Goal: Task Accomplishment & Management: Use online tool/utility

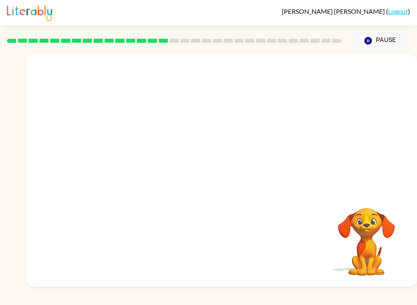
click at [323, 70] on video "Your browser must support playing .mp4 files to use Literably. Please try using…" at bounding box center [221, 122] width 391 height 137
click at [326, 74] on video "Your browser must support playing .mp4 files to use Literably. Please try using…" at bounding box center [221, 122] width 391 height 137
click at [327, 79] on video "Your browser must support playing .mp4 files to use Literably. Please try using…" at bounding box center [221, 122] width 391 height 137
click at [324, 72] on video "Your browser must support playing .mp4 files to use Literably. Please try using…" at bounding box center [221, 122] width 391 height 137
click at [258, 104] on video "Your browser must support playing .mp4 files to use Literably. Please try using…" at bounding box center [221, 122] width 391 height 137
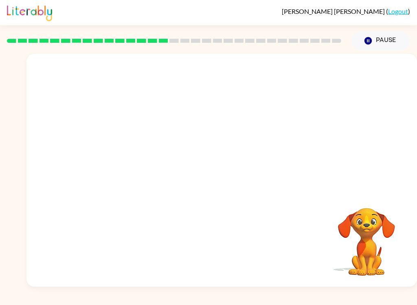
click at [256, 106] on video "Your browser must support playing .mp4 files to use Literably. Please try using…" at bounding box center [221, 122] width 391 height 137
click at [128, 154] on div at bounding box center [221, 170] width 391 height 233
click at [215, 175] on icon "button" at bounding box center [222, 174] width 14 height 14
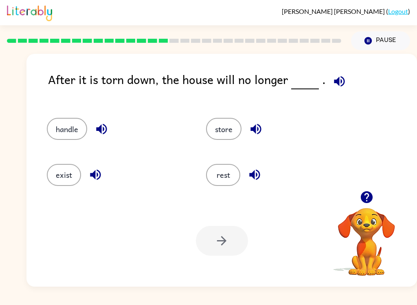
click at [336, 73] on button "button" at bounding box center [339, 81] width 21 height 21
click at [56, 127] on button "handle" at bounding box center [67, 129] width 40 height 22
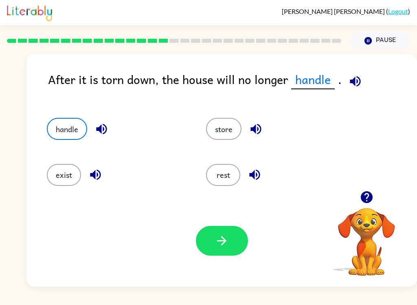
click at [230, 242] on button "button" at bounding box center [222, 241] width 52 height 30
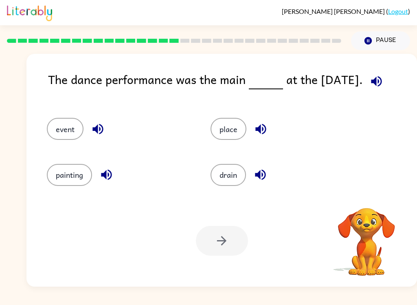
click at [374, 79] on icon "button" at bounding box center [377, 81] width 14 height 14
click at [377, 83] on icon "button" at bounding box center [376, 81] width 11 height 11
click at [62, 130] on button "event" at bounding box center [65, 129] width 37 height 22
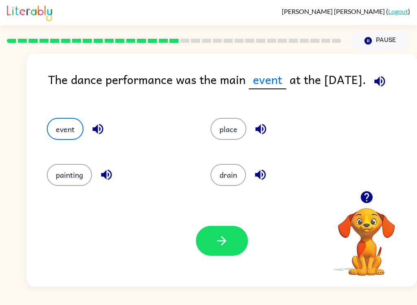
click at [233, 240] on button "button" at bounding box center [222, 241] width 52 height 30
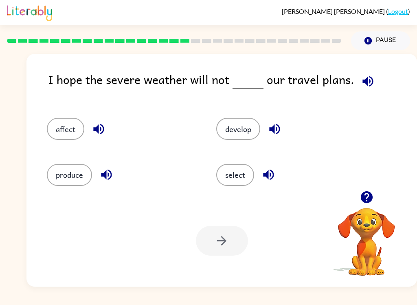
click at [361, 84] on icon "button" at bounding box center [368, 81] width 14 height 14
click at [61, 122] on button "affect" at bounding box center [65, 129] width 37 height 22
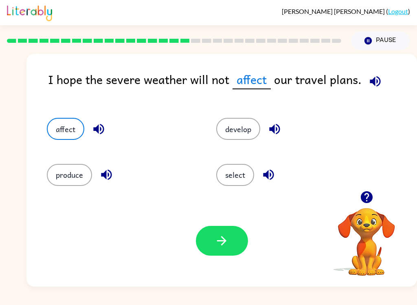
click at [223, 244] on icon "button" at bounding box center [221, 240] width 9 height 9
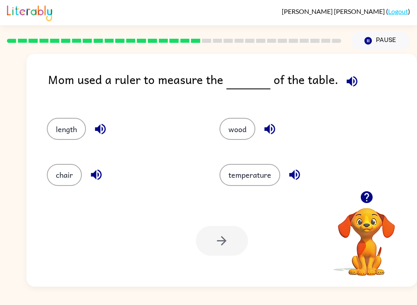
click at [349, 81] on icon "button" at bounding box center [352, 81] width 14 height 14
click at [53, 131] on button "length" at bounding box center [66, 129] width 39 height 22
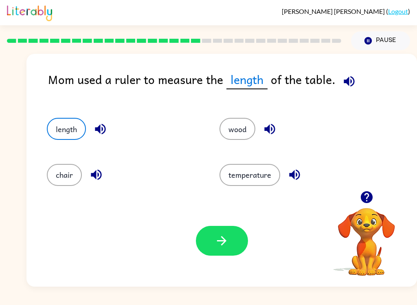
click at [240, 236] on button "button" at bounding box center [222, 241] width 52 height 30
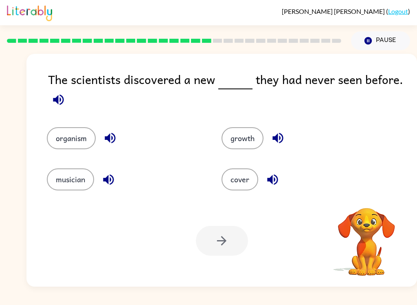
click at [44, 97] on div "The scientists discovered a new they had never seen before. organism growth mus…" at bounding box center [221, 170] width 391 height 233
click at [49, 102] on button "button" at bounding box center [58, 99] width 21 height 21
click at [62, 141] on button "organism" at bounding box center [71, 138] width 49 height 22
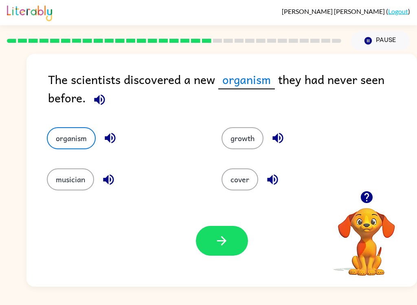
click at [96, 99] on icon "button" at bounding box center [100, 100] width 14 height 14
click at [250, 146] on button "growth" at bounding box center [243, 138] width 42 height 22
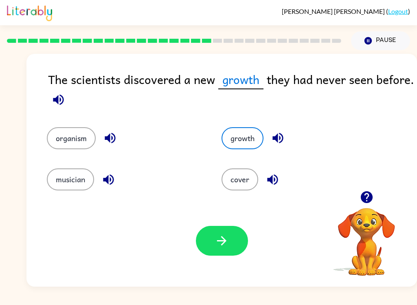
click at [218, 246] on icon "button" at bounding box center [222, 240] width 14 height 14
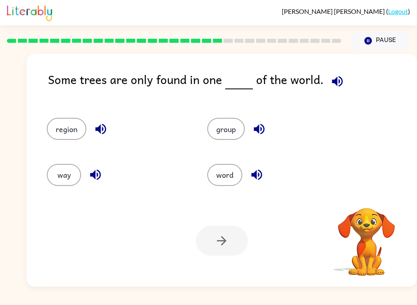
click at [340, 85] on icon "button" at bounding box center [337, 81] width 14 height 14
click at [327, 77] on button "button" at bounding box center [337, 81] width 21 height 21
click at [337, 81] on icon "button" at bounding box center [337, 81] width 11 height 11
click at [68, 128] on button "region" at bounding box center [67, 129] width 40 height 22
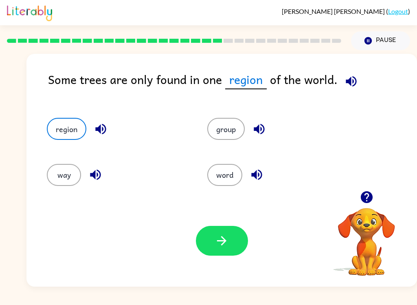
click at [349, 83] on icon "button" at bounding box center [351, 81] width 14 height 14
click at [234, 128] on button "group" at bounding box center [225, 129] width 37 height 22
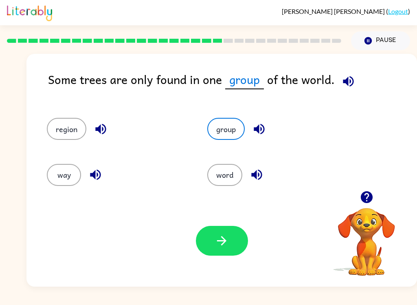
click at [237, 247] on button "button" at bounding box center [222, 241] width 52 height 30
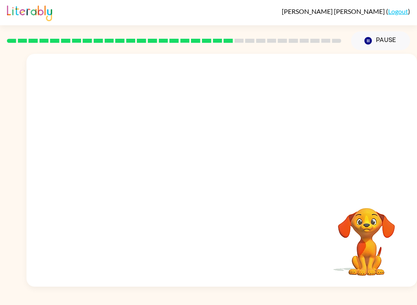
click at [149, 167] on video "Your browser must support playing .mp4 files to use Literably. Please try using…" at bounding box center [221, 122] width 391 height 137
click at [146, 168] on video "Your browser must support playing .mp4 files to use Literably. Please try using…" at bounding box center [221, 122] width 391 height 137
click at [141, 164] on video "Your browser must support playing .mp4 files to use Literably. Please try using…" at bounding box center [221, 122] width 391 height 137
click at [142, 168] on video "Your browser must support playing .mp4 files to use Literably. Please try using…" at bounding box center [221, 122] width 391 height 137
click at [144, 169] on video "Your browser must support playing .mp4 files to use Literably. Please try using…" at bounding box center [221, 122] width 391 height 137
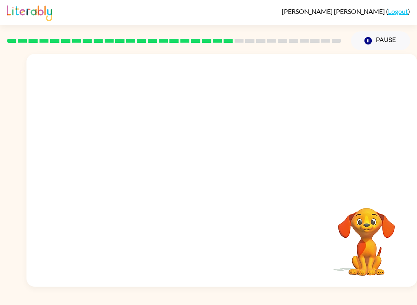
click at [143, 166] on video "Your browser must support playing .mp4 files to use Literably. Please try using…" at bounding box center [221, 122] width 391 height 137
click at [147, 169] on video "Your browser must support playing .mp4 files to use Literably. Please try using…" at bounding box center [221, 122] width 391 height 137
click at [146, 169] on video "Your browser must support playing .mp4 files to use Literably. Please try using…" at bounding box center [221, 122] width 391 height 137
click at [152, 168] on video "Your browser must support playing .mp4 files to use Literably. Please try using…" at bounding box center [221, 122] width 391 height 137
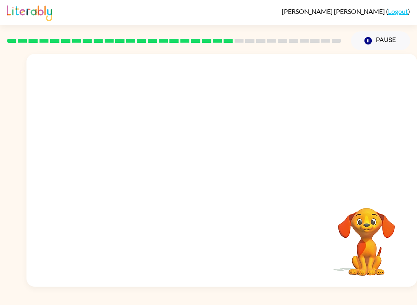
click at [148, 169] on video "Your browser must support playing .mp4 files to use Literably. Please try using…" at bounding box center [221, 122] width 391 height 137
click at [144, 164] on video "Your browser must support playing .mp4 files to use Literably. Please try using…" at bounding box center [221, 122] width 391 height 137
click at [137, 165] on video "Your browser must support playing .mp4 files to use Literably. Please try using…" at bounding box center [221, 122] width 391 height 137
click at [140, 171] on video "Your browser must support playing .mp4 files to use Literably. Please try using…" at bounding box center [221, 122] width 391 height 137
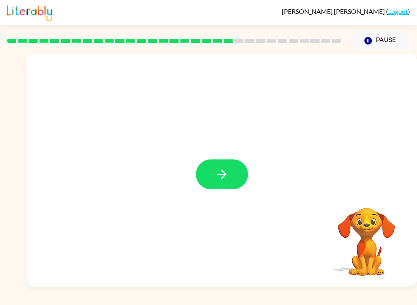
click at [220, 171] on icon "button" at bounding box center [222, 174] width 14 height 14
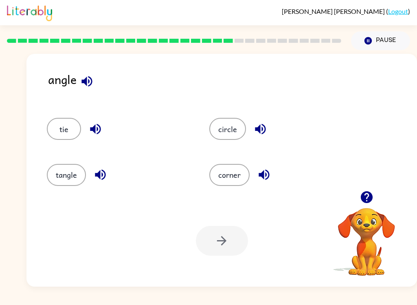
click at [232, 180] on button "corner" at bounding box center [229, 175] width 40 height 22
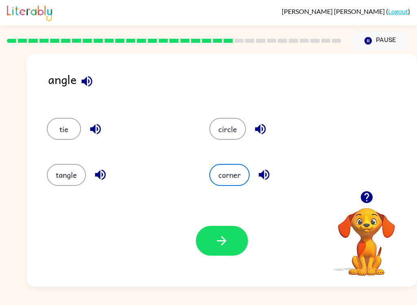
click at [229, 244] on icon "button" at bounding box center [222, 240] width 14 height 14
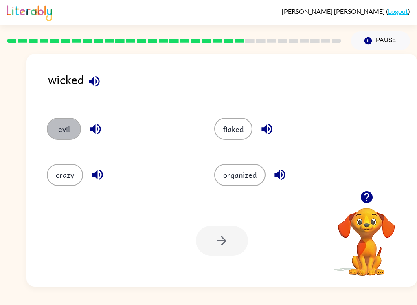
click at [57, 133] on button "evil" at bounding box center [64, 129] width 34 height 22
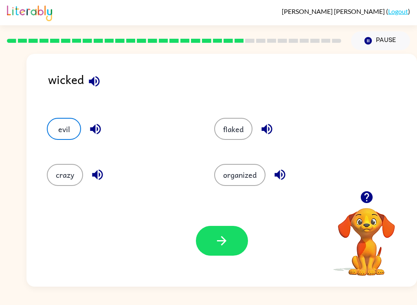
click at [219, 242] on icon "button" at bounding box center [222, 240] width 14 height 14
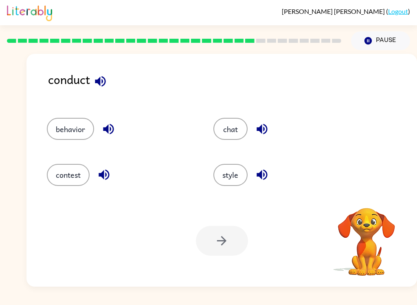
click at [103, 78] on icon "button" at bounding box center [100, 81] width 11 height 11
click at [95, 180] on button "button" at bounding box center [104, 174] width 21 height 21
click at [104, 177] on icon "button" at bounding box center [104, 175] width 11 height 11
click at [102, 178] on icon "button" at bounding box center [104, 174] width 14 height 14
click at [56, 172] on button "contest" at bounding box center [68, 175] width 43 height 22
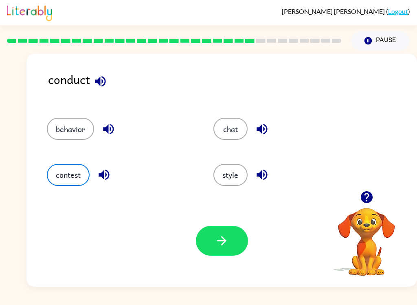
click at [207, 240] on button "button" at bounding box center [222, 241] width 52 height 30
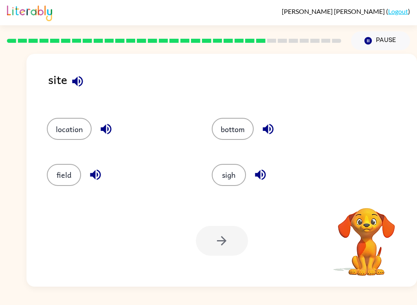
click at [80, 84] on icon "button" at bounding box center [77, 81] width 14 height 14
click at [233, 176] on button "sigh" at bounding box center [229, 175] width 34 height 22
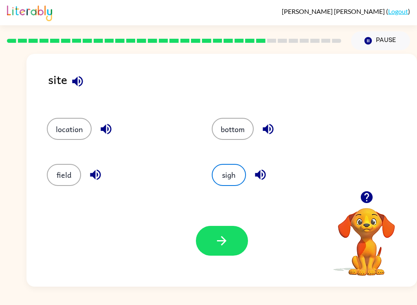
click at [267, 177] on icon "button" at bounding box center [260, 174] width 14 height 14
click at [229, 240] on icon "button" at bounding box center [222, 240] width 14 height 14
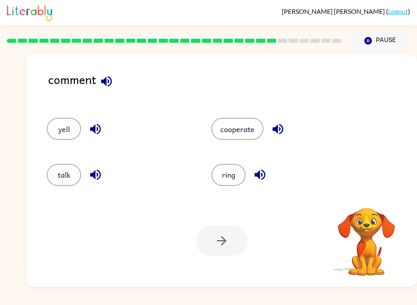
click at [107, 81] on icon "button" at bounding box center [106, 81] width 14 height 14
click at [280, 128] on icon "button" at bounding box center [278, 129] width 14 height 14
click at [93, 182] on icon "button" at bounding box center [95, 174] width 14 height 14
click at [66, 183] on button "talk" at bounding box center [64, 175] width 34 height 22
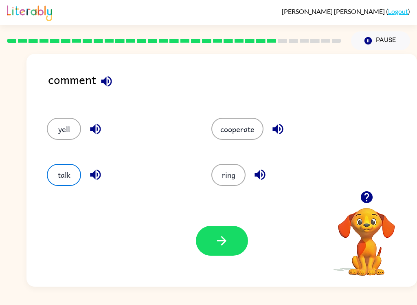
click at [237, 250] on button "button" at bounding box center [222, 241] width 52 height 30
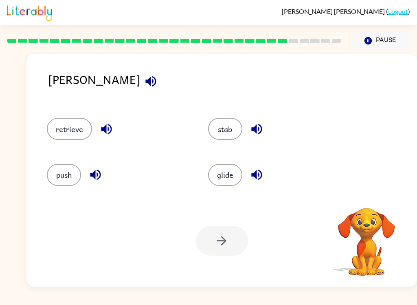
click at [141, 73] on button "button" at bounding box center [151, 81] width 21 height 21
click at [141, 79] on button "button" at bounding box center [151, 81] width 21 height 21
click at [144, 75] on icon "button" at bounding box center [151, 81] width 14 height 14
click at [144, 81] on icon "button" at bounding box center [151, 81] width 14 height 14
click at [144, 80] on icon "button" at bounding box center [151, 81] width 14 height 14
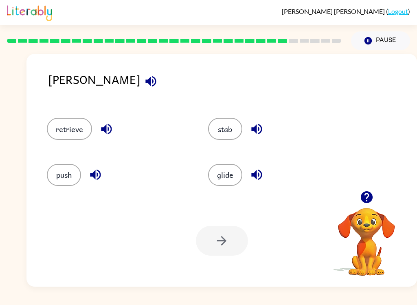
click at [144, 76] on icon "button" at bounding box center [151, 81] width 14 height 14
click at [141, 89] on button "button" at bounding box center [151, 81] width 21 height 21
click at [144, 85] on icon "button" at bounding box center [151, 81] width 14 height 14
click at [233, 128] on button "stab" at bounding box center [225, 129] width 34 height 22
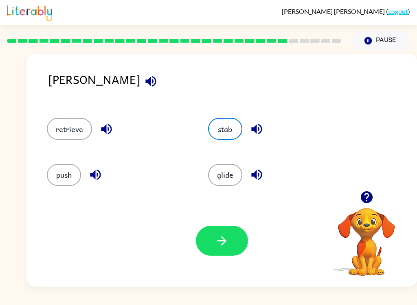
click at [225, 239] on icon "button" at bounding box center [221, 240] width 9 height 9
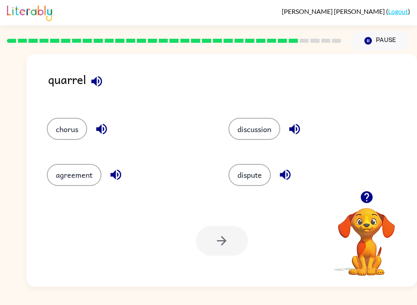
click at [108, 77] on div "quarrel" at bounding box center [232, 85] width 369 height 31
click at [97, 82] on icon "button" at bounding box center [97, 81] width 14 height 14
click at [263, 130] on button "discussion" at bounding box center [255, 129] width 52 height 22
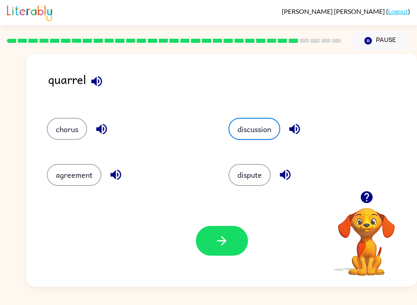
click at [227, 242] on icon "button" at bounding box center [222, 240] width 14 height 14
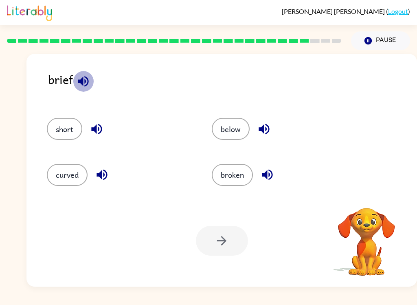
click at [84, 75] on button "button" at bounding box center [83, 81] width 21 height 21
click at [236, 186] on button "broken" at bounding box center [232, 175] width 41 height 22
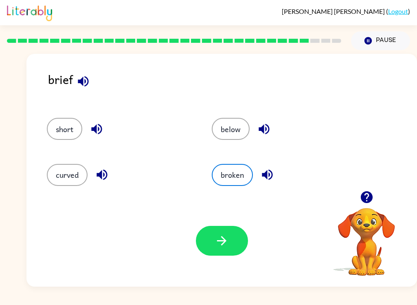
click at [227, 233] on button "button" at bounding box center [222, 241] width 52 height 30
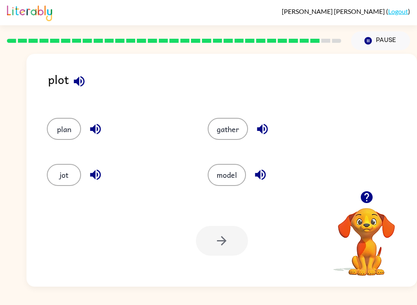
click at [88, 84] on button "button" at bounding box center [79, 81] width 21 height 21
click at [77, 83] on icon "button" at bounding box center [79, 81] width 11 height 11
click at [231, 136] on button "gather" at bounding box center [228, 129] width 40 height 22
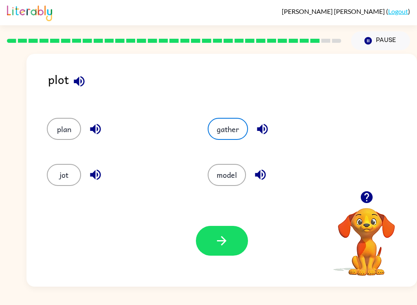
click at [236, 243] on button "button" at bounding box center [222, 241] width 52 height 30
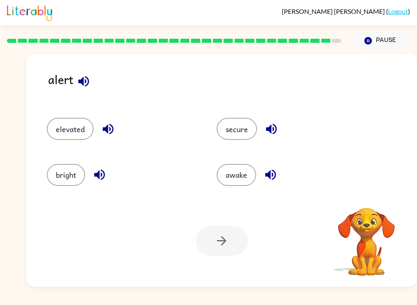
click at [91, 81] on button "button" at bounding box center [83, 81] width 21 height 21
click at [262, 118] on div "secure" at bounding box center [292, 129] width 151 height 22
click at [272, 129] on icon "button" at bounding box center [271, 129] width 14 height 14
click at [249, 129] on button "secure" at bounding box center [237, 129] width 40 height 22
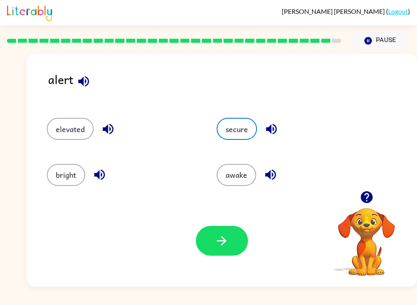
click at [233, 247] on button "button" at bounding box center [222, 241] width 52 height 30
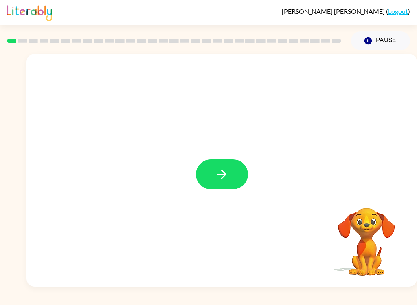
click at [222, 167] on button "button" at bounding box center [222, 174] width 52 height 30
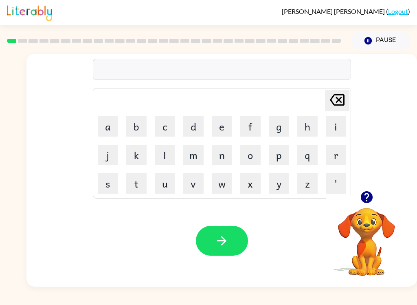
click at [136, 128] on button "b" at bounding box center [136, 126] width 20 height 20
click at [253, 153] on button "o" at bounding box center [250, 155] width 20 height 20
click at [335, 152] on button "r" at bounding box center [336, 155] width 20 height 20
click at [191, 123] on button "d" at bounding box center [193, 126] width 20 height 20
click at [217, 128] on button "e" at bounding box center [222, 126] width 20 height 20
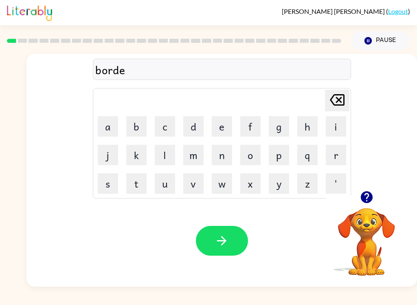
click at [333, 156] on button "r" at bounding box center [336, 155] width 20 height 20
click at [222, 240] on icon "button" at bounding box center [222, 240] width 14 height 14
click at [363, 190] on button "button" at bounding box center [367, 197] width 21 height 21
click at [165, 125] on button "c" at bounding box center [165, 126] width 20 height 20
click at [250, 158] on button "o" at bounding box center [250, 155] width 20 height 20
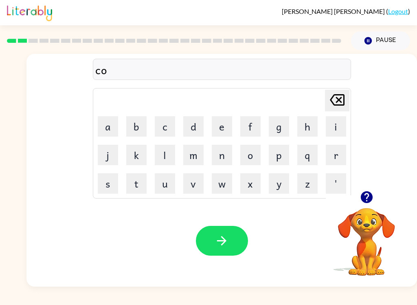
click at [157, 187] on button "u" at bounding box center [165, 183] width 20 height 20
click at [223, 162] on button "n" at bounding box center [222, 155] width 20 height 20
click at [132, 181] on button "t" at bounding box center [136, 183] width 20 height 20
click at [228, 236] on icon "button" at bounding box center [222, 240] width 14 height 14
click at [228, 238] on icon "button" at bounding box center [222, 240] width 14 height 14
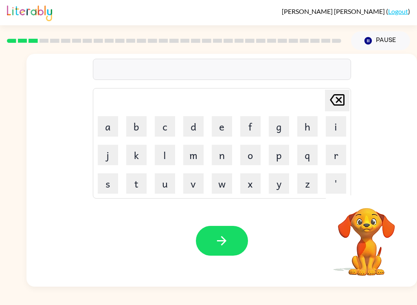
click at [159, 152] on button "l" at bounding box center [165, 155] width 20 height 20
click at [253, 154] on button "o" at bounding box center [250, 155] width 20 height 20
click at [169, 134] on button "c" at bounding box center [165, 126] width 20 height 20
click at [123, 130] on td "b" at bounding box center [137, 126] width 28 height 28
click at [98, 126] on button "a" at bounding box center [108, 126] width 20 height 20
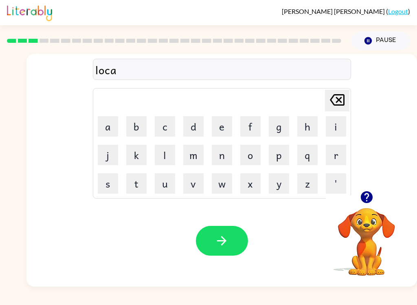
click at [134, 185] on button "t" at bounding box center [136, 183] width 20 height 20
click at [225, 128] on button "e" at bounding box center [222, 126] width 20 height 20
click at [212, 250] on button "button" at bounding box center [222, 241] width 52 height 30
click at [131, 185] on button "t" at bounding box center [136, 183] width 20 height 20
click at [161, 184] on button "u" at bounding box center [165, 183] width 20 height 20
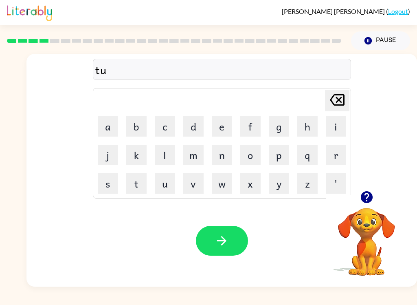
click at [336, 127] on button "i" at bounding box center [336, 126] width 20 height 20
click at [212, 157] on button "n" at bounding box center [222, 155] width 20 height 20
click at [228, 251] on button "button" at bounding box center [222, 241] width 52 height 30
click at [366, 196] on icon "button" at bounding box center [367, 197] width 12 height 12
click at [223, 162] on button "n" at bounding box center [222, 155] width 20 height 20
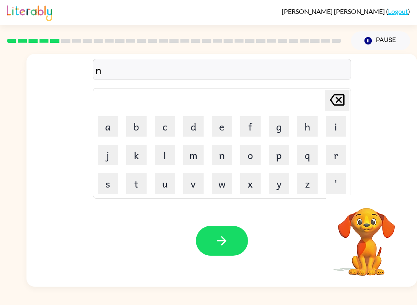
click at [217, 132] on button "e" at bounding box center [222, 126] width 20 height 20
click at [343, 151] on button "r" at bounding box center [336, 155] width 20 height 20
click at [104, 128] on button "a" at bounding box center [108, 126] width 20 height 20
click at [165, 155] on button "l" at bounding box center [165, 155] width 20 height 20
click at [226, 128] on button "e" at bounding box center [222, 126] width 20 height 20
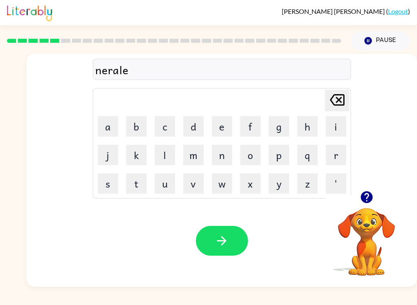
click at [231, 240] on button "button" at bounding box center [222, 241] width 52 height 30
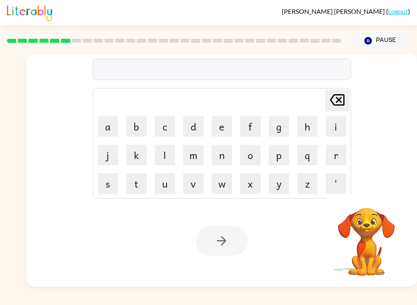
click at [130, 128] on button "b" at bounding box center [136, 126] width 20 height 20
click at [220, 127] on button "e" at bounding box center [222, 126] width 20 height 20
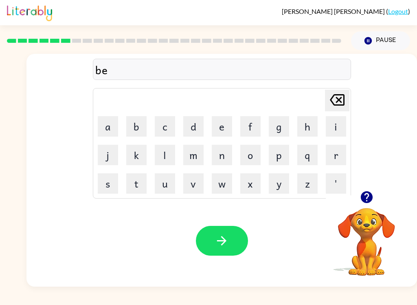
click at [98, 163] on button "j" at bounding box center [108, 155] width 20 height 20
click at [339, 127] on button "i" at bounding box center [336, 126] width 20 height 20
click at [409, 233] on div "Your browser must support playing .mp4 files to use Literably. Please try using…" at bounding box center [221, 241] width 391 height 92
click at [221, 156] on button "n" at bounding box center [222, 155] width 20 height 20
click at [201, 127] on button "d" at bounding box center [193, 126] width 20 height 20
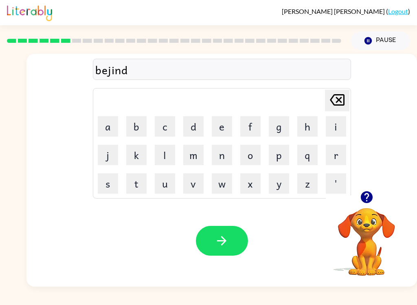
click at [228, 234] on icon "button" at bounding box center [222, 240] width 14 height 14
click at [137, 170] on td "t" at bounding box center [137, 184] width 28 height 28
click at [141, 178] on button "t" at bounding box center [136, 183] width 20 height 20
click at [373, 200] on icon "button" at bounding box center [367, 197] width 14 height 14
click at [334, 152] on button "r" at bounding box center [336, 155] width 20 height 20
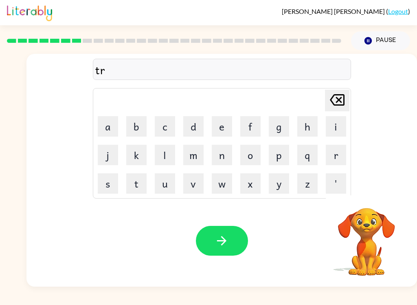
click at [333, 123] on button "i" at bounding box center [336, 126] width 20 height 20
click at [140, 156] on button "k" at bounding box center [136, 155] width 20 height 20
click at [166, 159] on button "l" at bounding box center [165, 155] width 20 height 20
click at [228, 132] on button "e" at bounding box center [222, 126] width 20 height 20
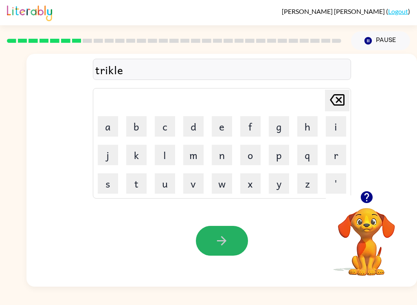
click at [233, 234] on button "button" at bounding box center [222, 241] width 52 height 30
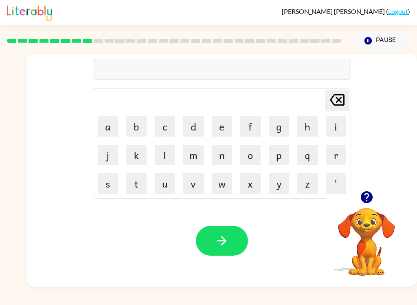
click at [199, 149] on button "m" at bounding box center [193, 155] width 20 height 20
click at [365, 195] on icon "button" at bounding box center [367, 197] width 14 height 14
click at [341, 126] on button "i" at bounding box center [336, 126] width 20 height 20
click at [342, 158] on button "r" at bounding box center [336, 155] width 20 height 20
click at [109, 127] on button "a" at bounding box center [108, 126] width 20 height 20
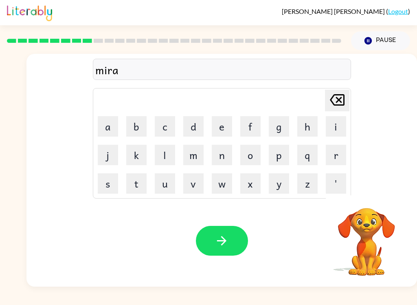
click at [134, 160] on button "k" at bounding box center [136, 155] width 20 height 20
click at [170, 150] on button "l" at bounding box center [165, 155] width 20 height 20
click at [220, 126] on button "e" at bounding box center [222, 126] width 20 height 20
click at [217, 248] on button "button" at bounding box center [222, 241] width 52 height 30
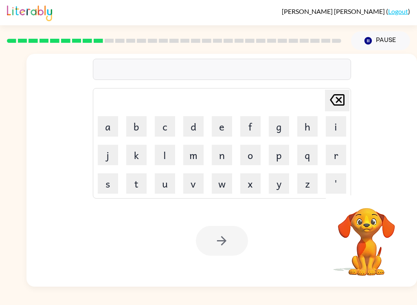
click at [132, 126] on button "b" at bounding box center [136, 126] width 20 height 20
click at [340, 127] on button "i" at bounding box center [336, 126] width 20 height 20
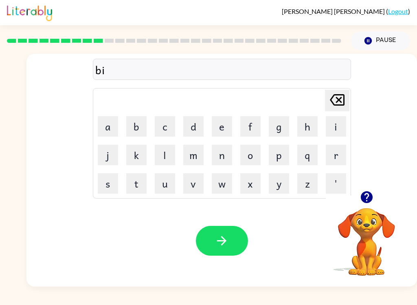
click at [370, 193] on icon "button" at bounding box center [367, 197] width 12 height 12
click at [196, 154] on button "m" at bounding box center [193, 155] width 20 height 20
click at [333, 96] on icon "Delete Delete last character input" at bounding box center [338, 100] width 20 height 20
click at [223, 159] on button "n" at bounding box center [222, 155] width 20 height 20
click at [369, 195] on icon "button" at bounding box center [367, 197] width 14 height 14
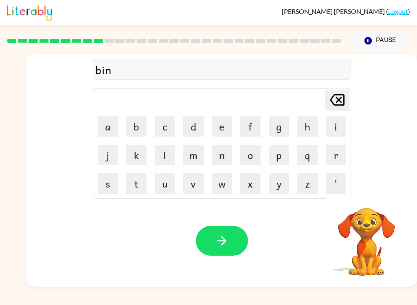
click at [134, 132] on button "b" at bounding box center [136, 126] width 20 height 20
click at [108, 125] on button "a" at bounding box center [108, 126] width 20 height 20
click at [164, 156] on button "l" at bounding box center [165, 155] width 20 height 20
click at [225, 121] on button "e" at bounding box center [222, 126] width 20 height 20
click at [225, 255] on button "button" at bounding box center [222, 241] width 52 height 30
